Goal: Transaction & Acquisition: Register for event/course

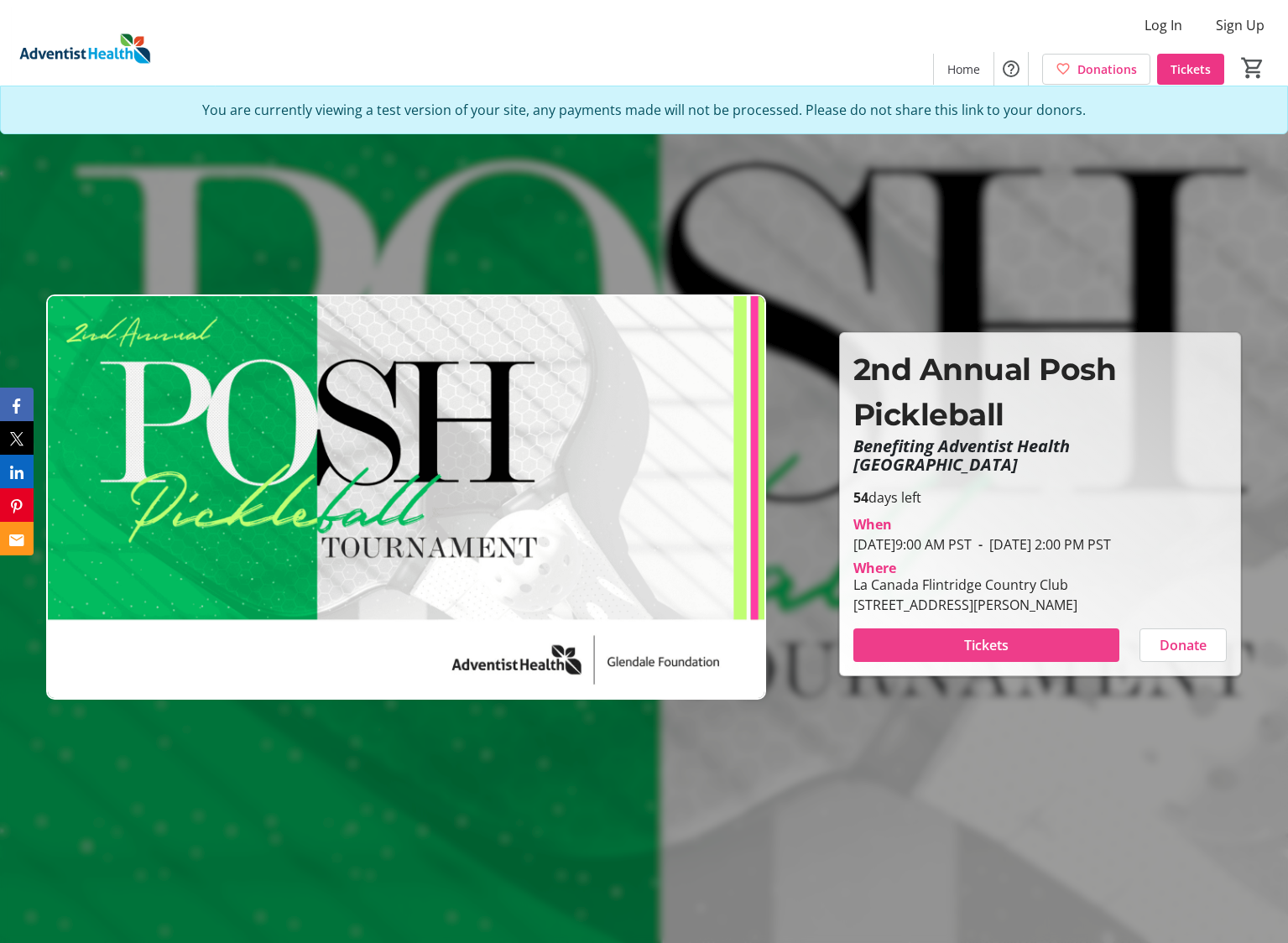
click at [965, 657] on span at bounding box center [987, 645] width 267 height 41
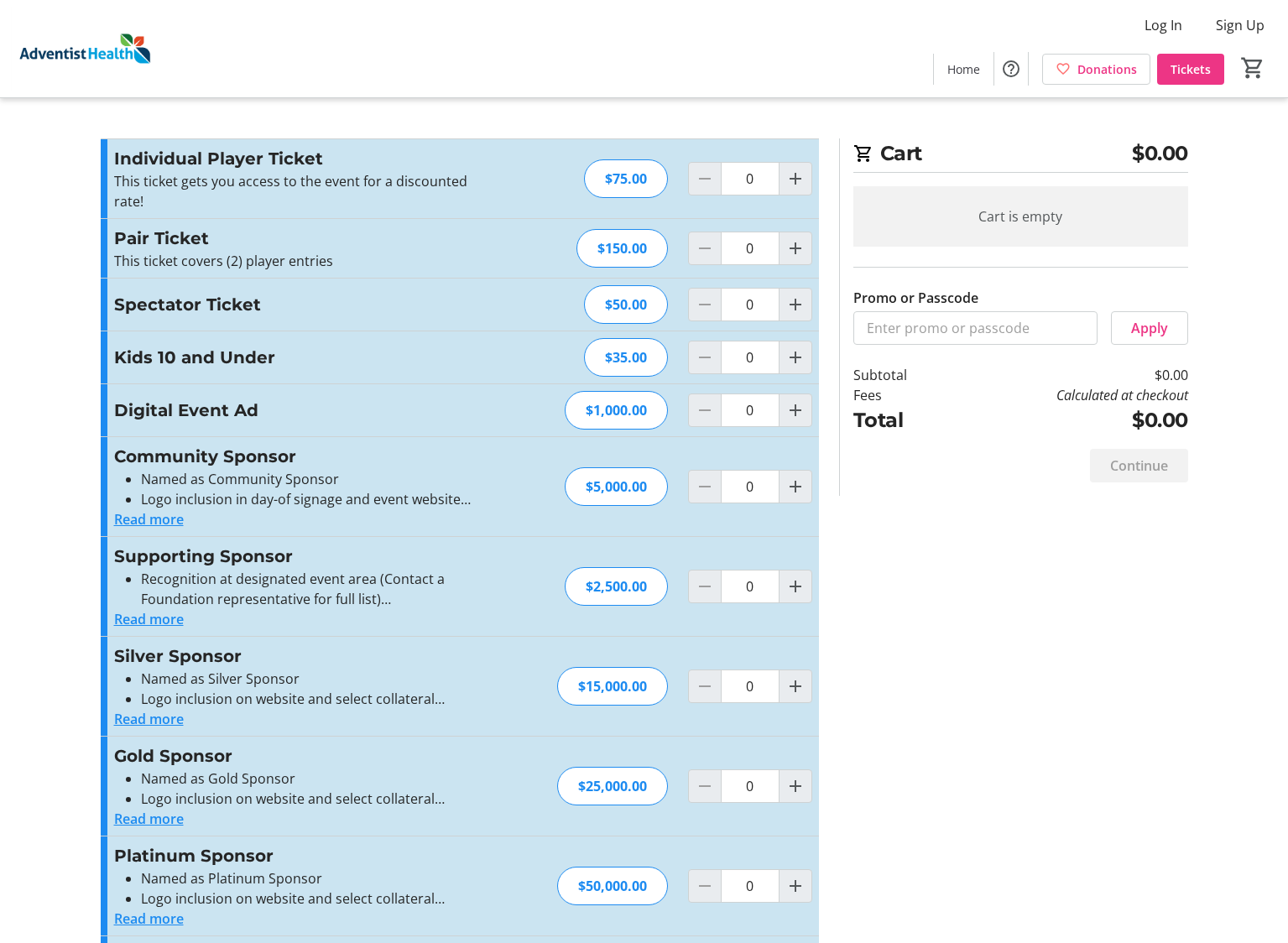
click at [818, 73] on div "Log In Sign Up Home Donations Tickets 0" at bounding box center [644, 49] width 1288 height 97
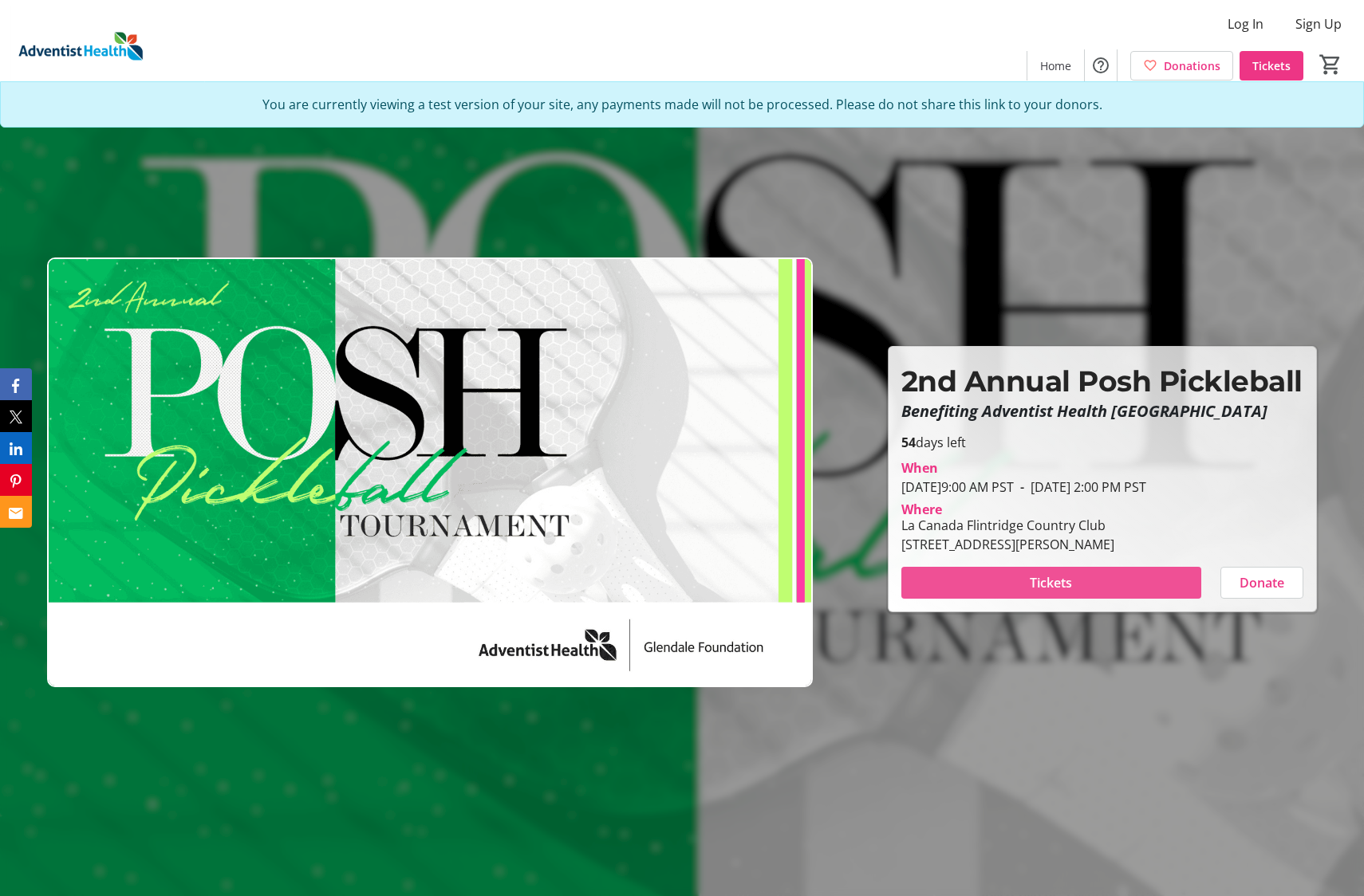
click at [1047, 584] on span "Tickets" at bounding box center [1051, 583] width 42 height 19
